Goal: Task Accomplishment & Management: Manage account settings

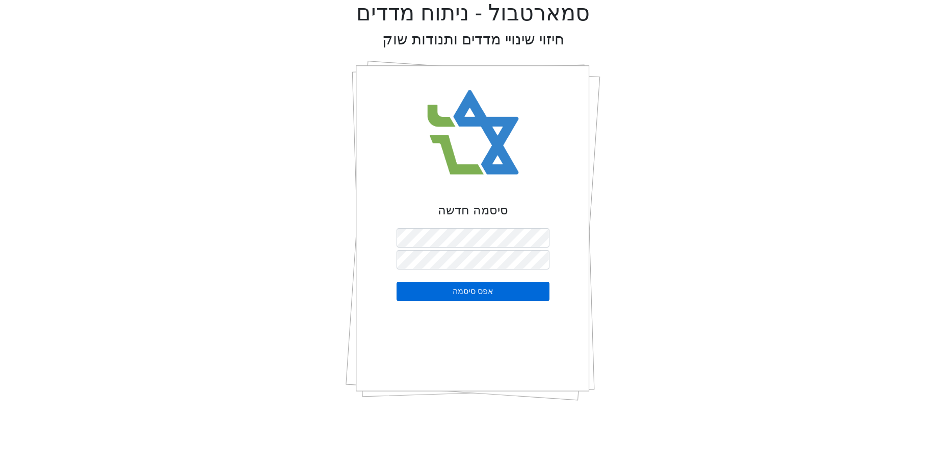
click at [476, 289] on button "אפס סיסמה" at bounding box center [473, 290] width 153 height 19
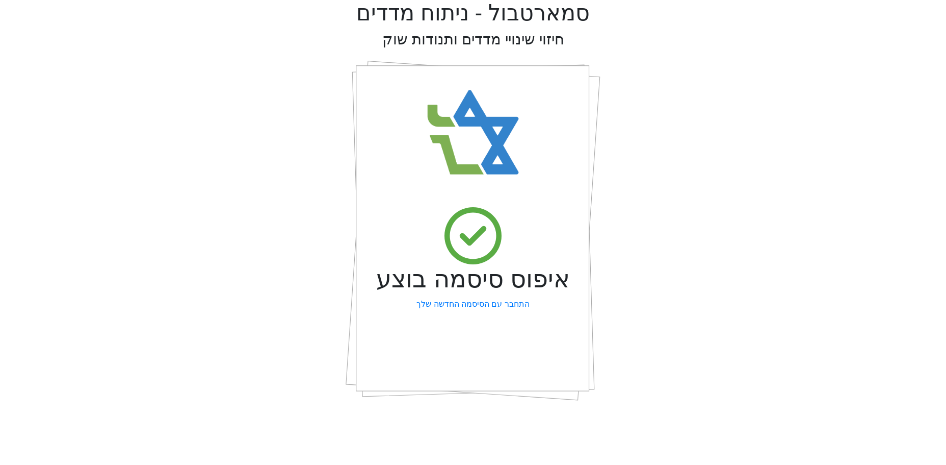
click at [468, 301] on link "התחבר עם הסיסמה החדשה שלך" at bounding box center [473, 304] width 113 height 12
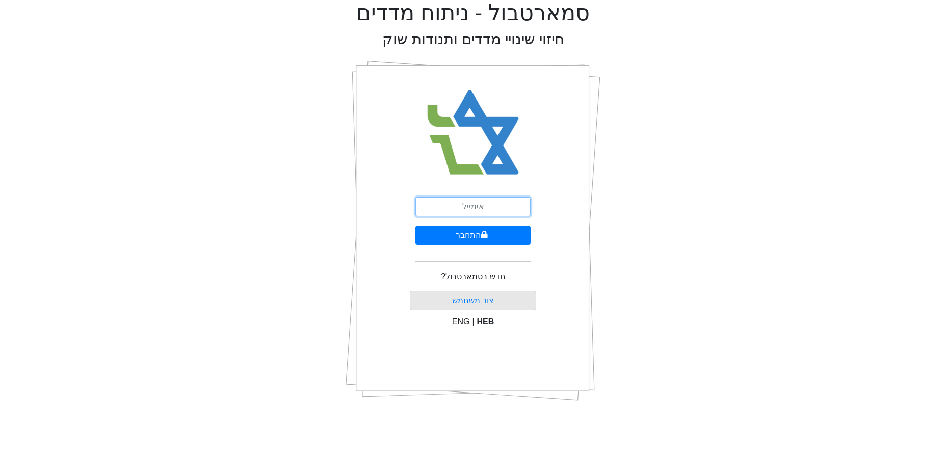
click at [455, 202] on input "email" at bounding box center [473, 206] width 115 height 19
type input "ש"
type input "[EMAIL_ADDRESS][DOMAIN_NAME]"
click at [465, 234] on button "התחבר" at bounding box center [473, 234] width 115 height 19
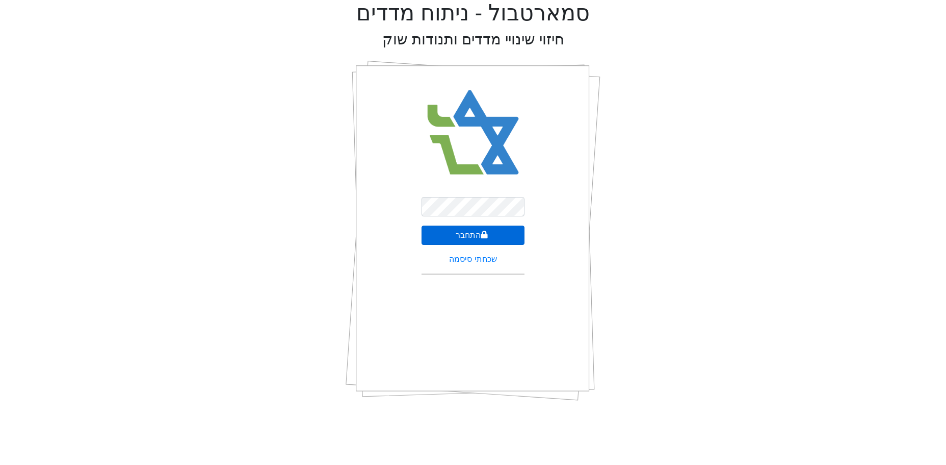
click at [465, 232] on button "התחבר" at bounding box center [473, 234] width 103 height 19
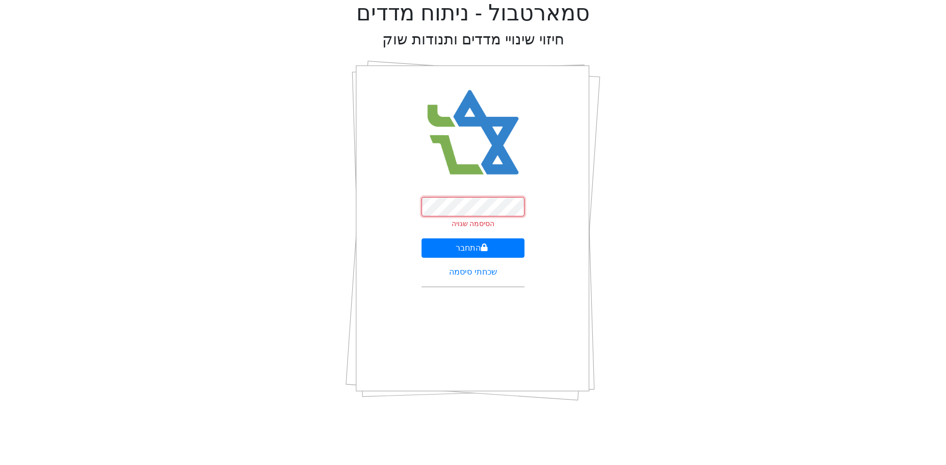
click at [354, 186] on div "הסיסמה שגויה התחבר שכחתי סיסמה" at bounding box center [473, 230] width 255 height 357
click at [422, 238] on button "התחבר" at bounding box center [473, 247] width 103 height 19
click at [409, 199] on div "הסיסמה שגויה התחבר שכחתי סיסמה" at bounding box center [473, 230] width 255 height 357
click at [467, 240] on button "התחבר" at bounding box center [473, 247] width 103 height 19
click at [469, 272] on link "שכחתי סיסמה" at bounding box center [472, 271] width 47 height 9
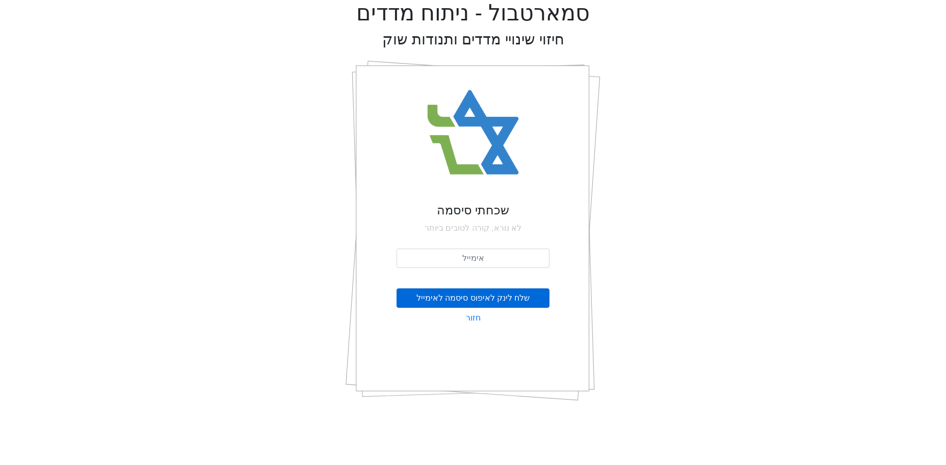
click at [464, 292] on button "שלח לינק לאיפוס סיסמה לאימייל" at bounding box center [473, 297] width 153 height 19
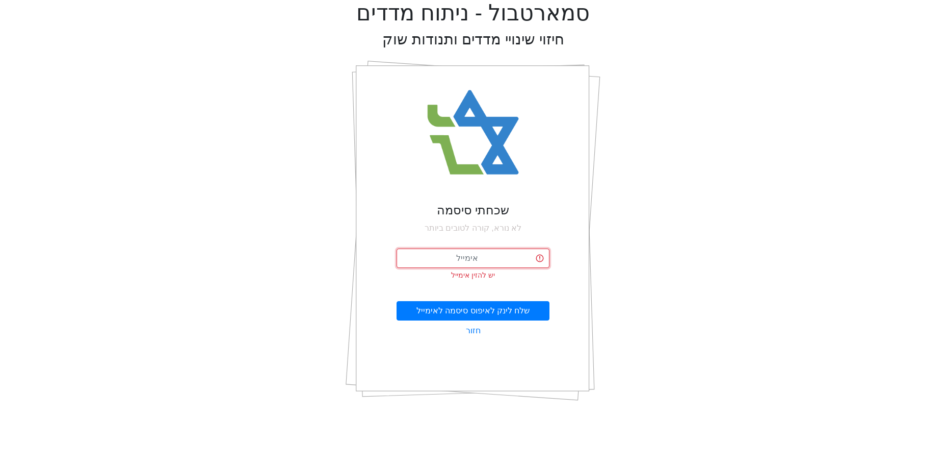
click at [471, 259] on input "email" at bounding box center [473, 257] width 153 height 19
type input "[EMAIL_ADDRESS][DOMAIN_NAME]"
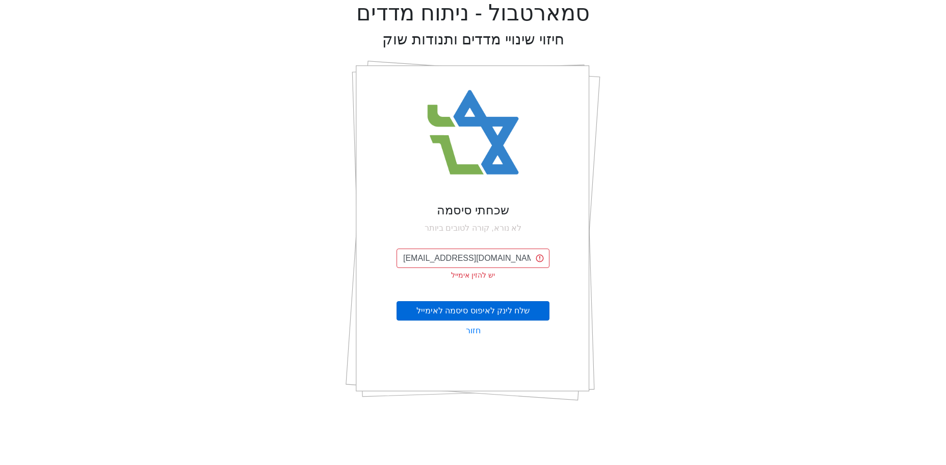
click at [477, 307] on button "שלח לינק לאיפוס סיסמה לאימייל" at bounding box center [473, 310] width 153 height 19
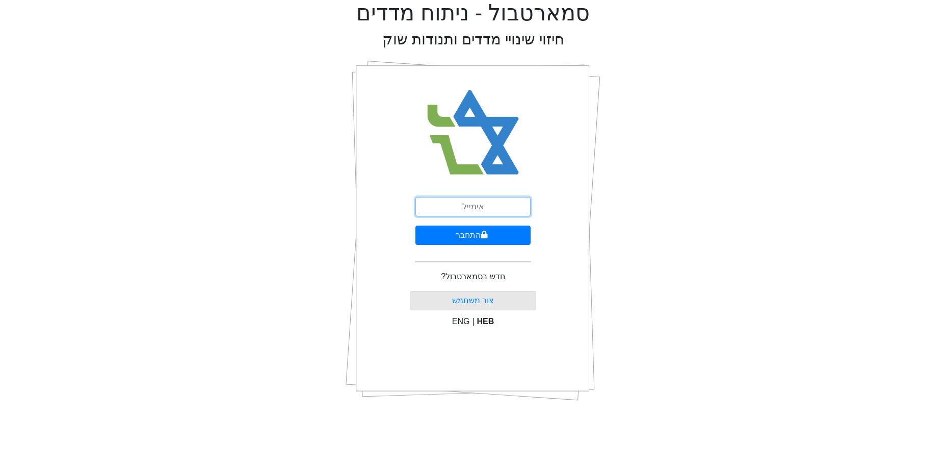
click at [474, 209] on input "email" at bounding box center [473, 206] width 115 height 19
type input "ש"
type input "[EMAIL_ADDRESS][DOMAIN_NAME]"
click at [474, 229] on button "התחבר" at bounding box center [473, 234] width 115 height 19
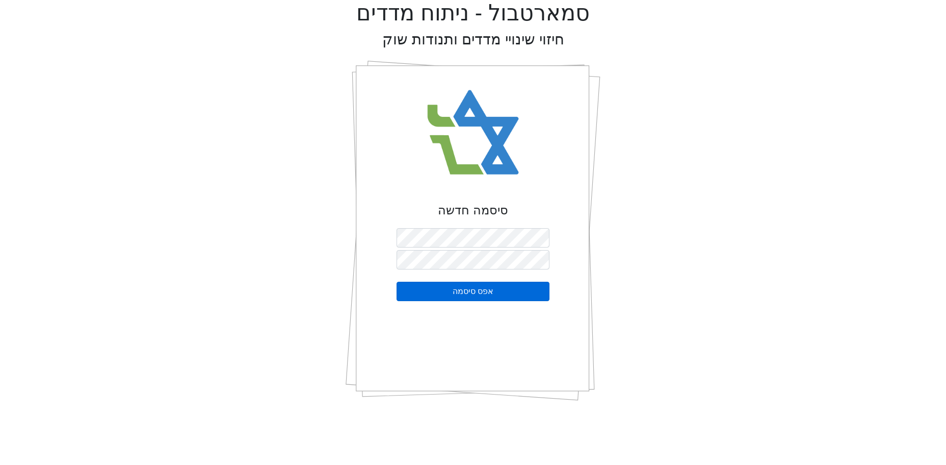
click at [457, 293] on button "אפס סיסמה" at bounding box center [473, 290] width 153 height 19
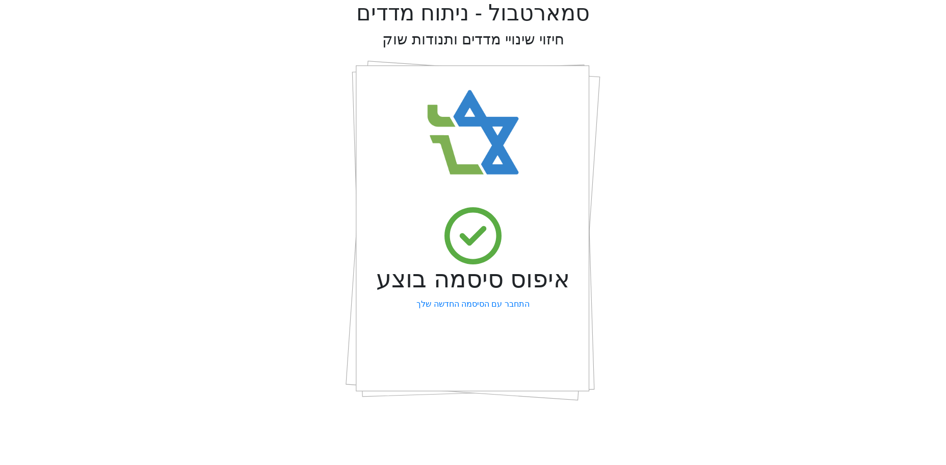
click at [454, 304] on link "התחבר עם הסיסמה החדשה שלך" at bounding box center [473, 304] width 113 height 12
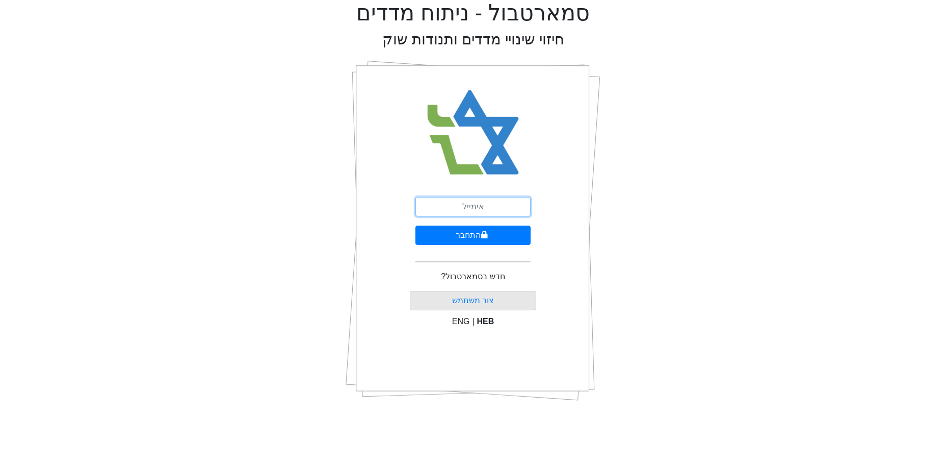
click at [493, 203] on input "email" at bounding box center [473, 206] width 115 height 19
type input "[EMAIL_ADDRESS][DOMAIN_NAME]"
click at [470, 230] on button "התחבר" at bounding box center [473, 234] width 115 height 19
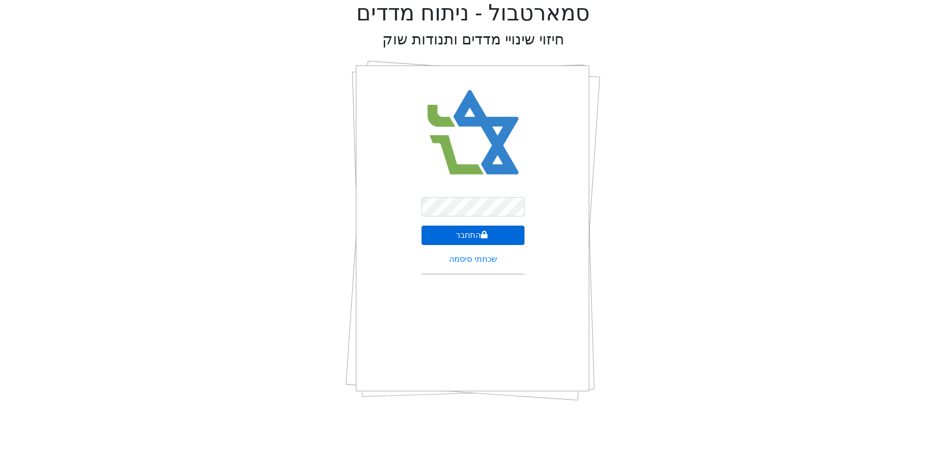
click at [470, 230] on button "התחבר" at bounding box center [473, 234] width 103 height 19
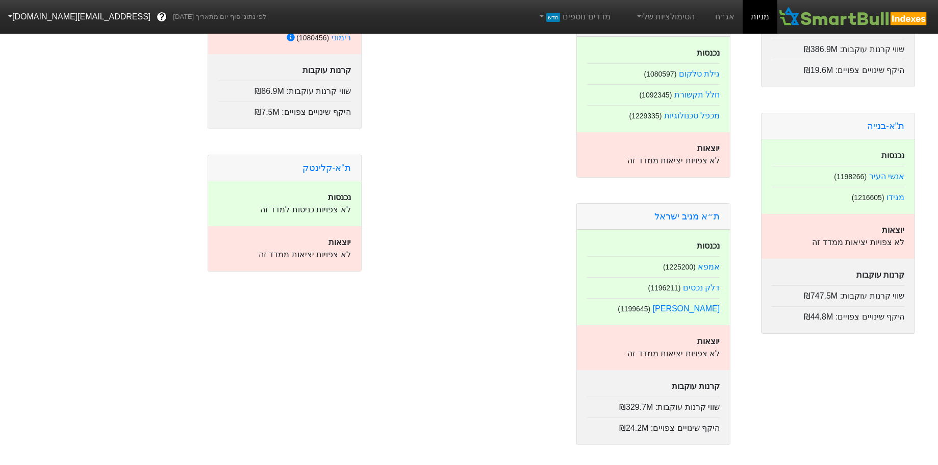
scroll to position [105, 0]
